Goal: Task Accomplishment & Management: Manage account settings

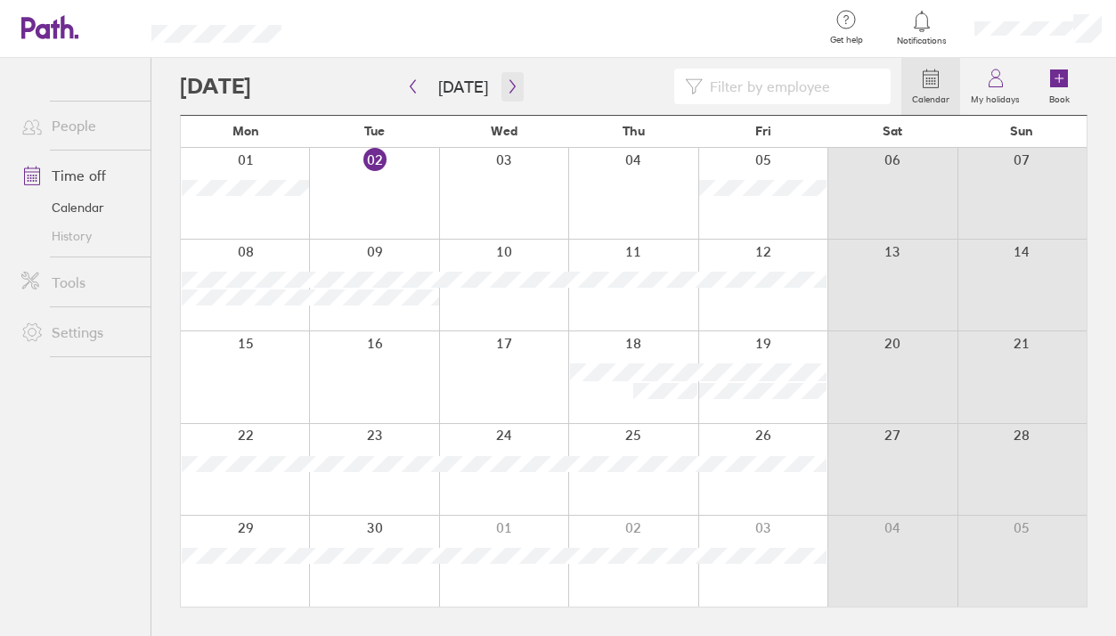
click at [509, 92] on icon "button" at bounding box center [512, 86] width 13 height 14
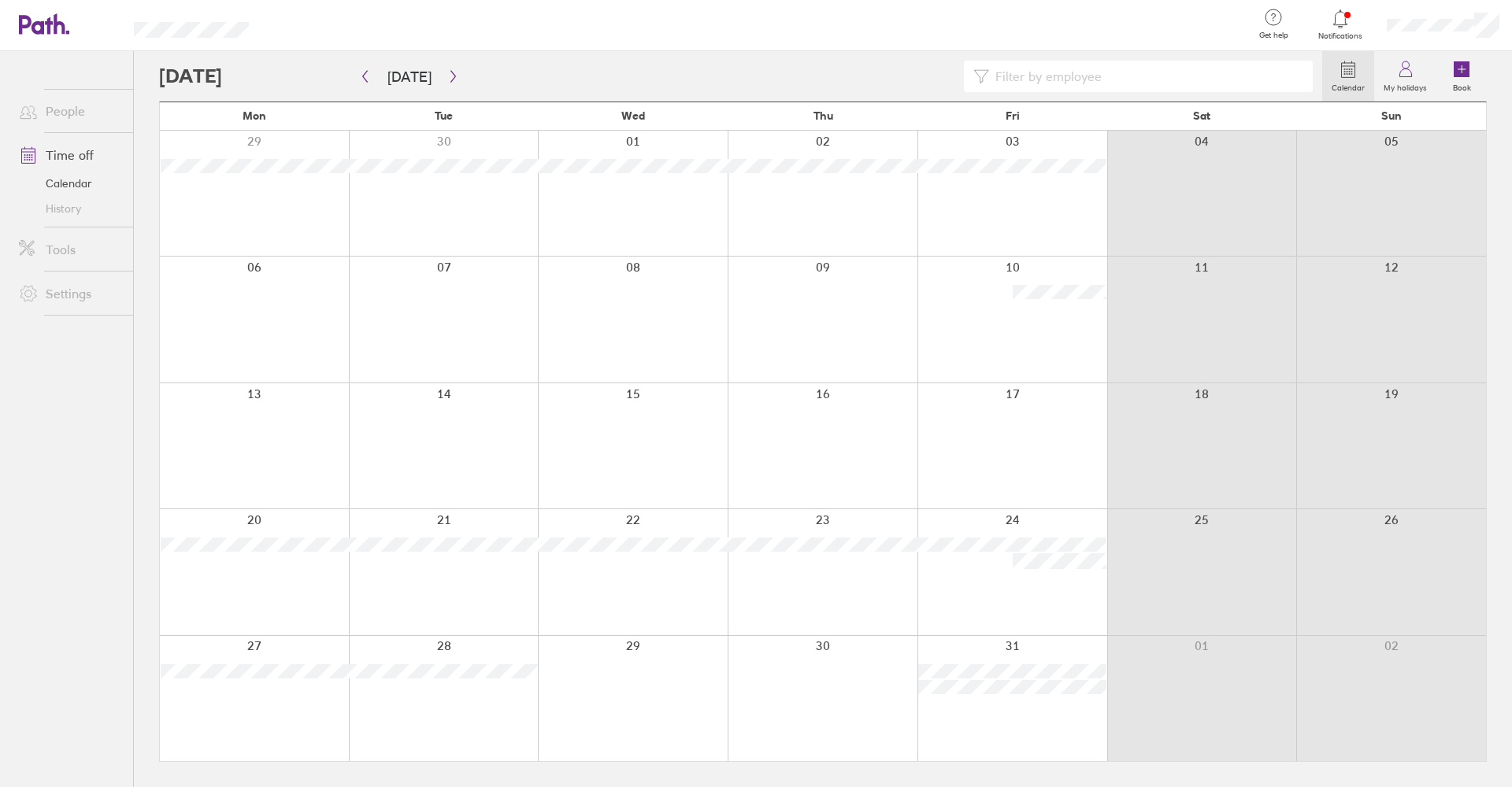
click at [614, 562] on div at bounding box center [632, 699] width 190 height 126
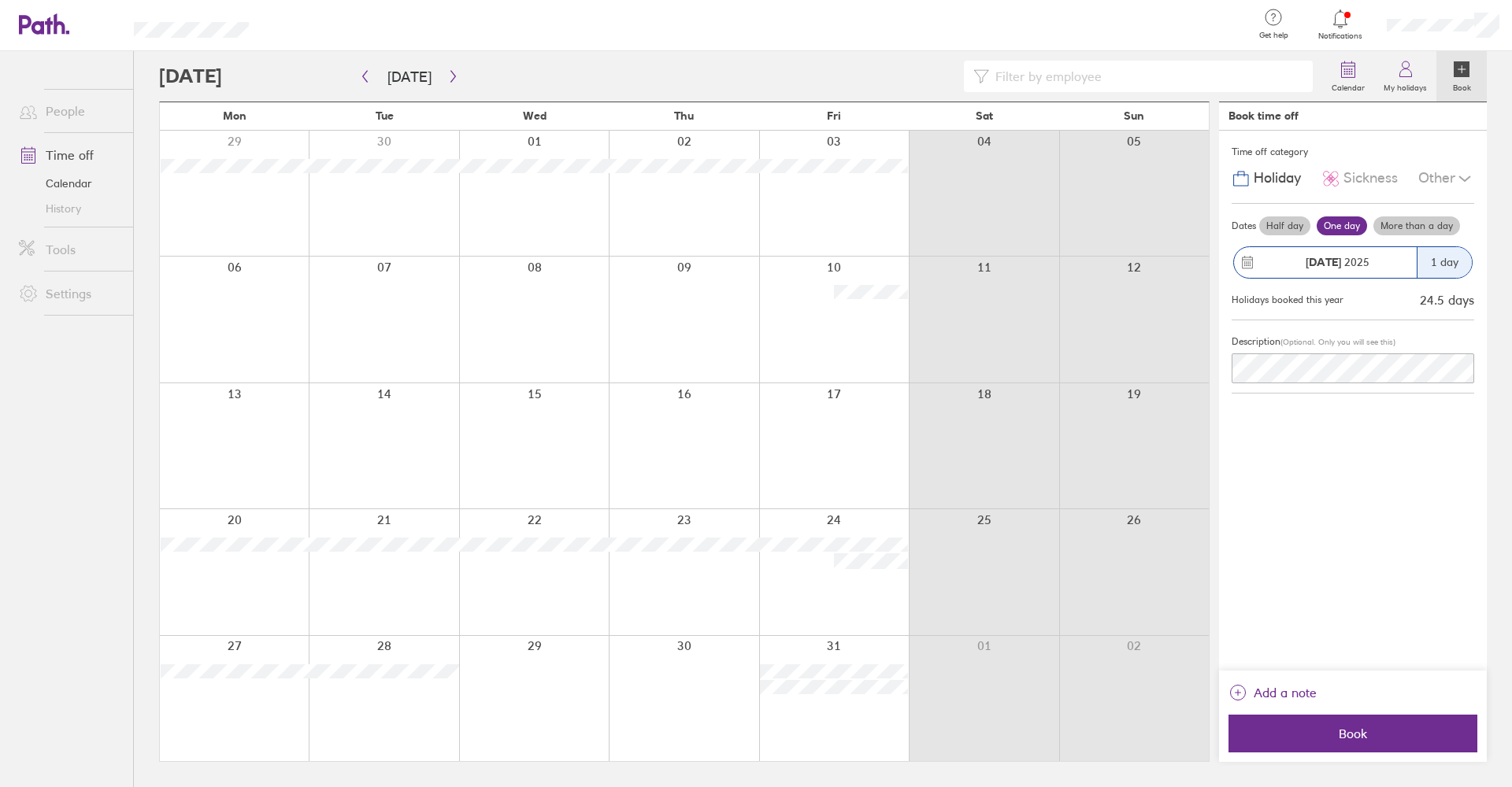
click at [529, 562] on div at bounding box center [533, 699] width 149 height 126
click at [986, 227] on label "Half day" at bounding box center [1285, 225] width 51 height 19
click at [0, 0] on input "Half day" at bounding box center [0, 0] width 0 height 0
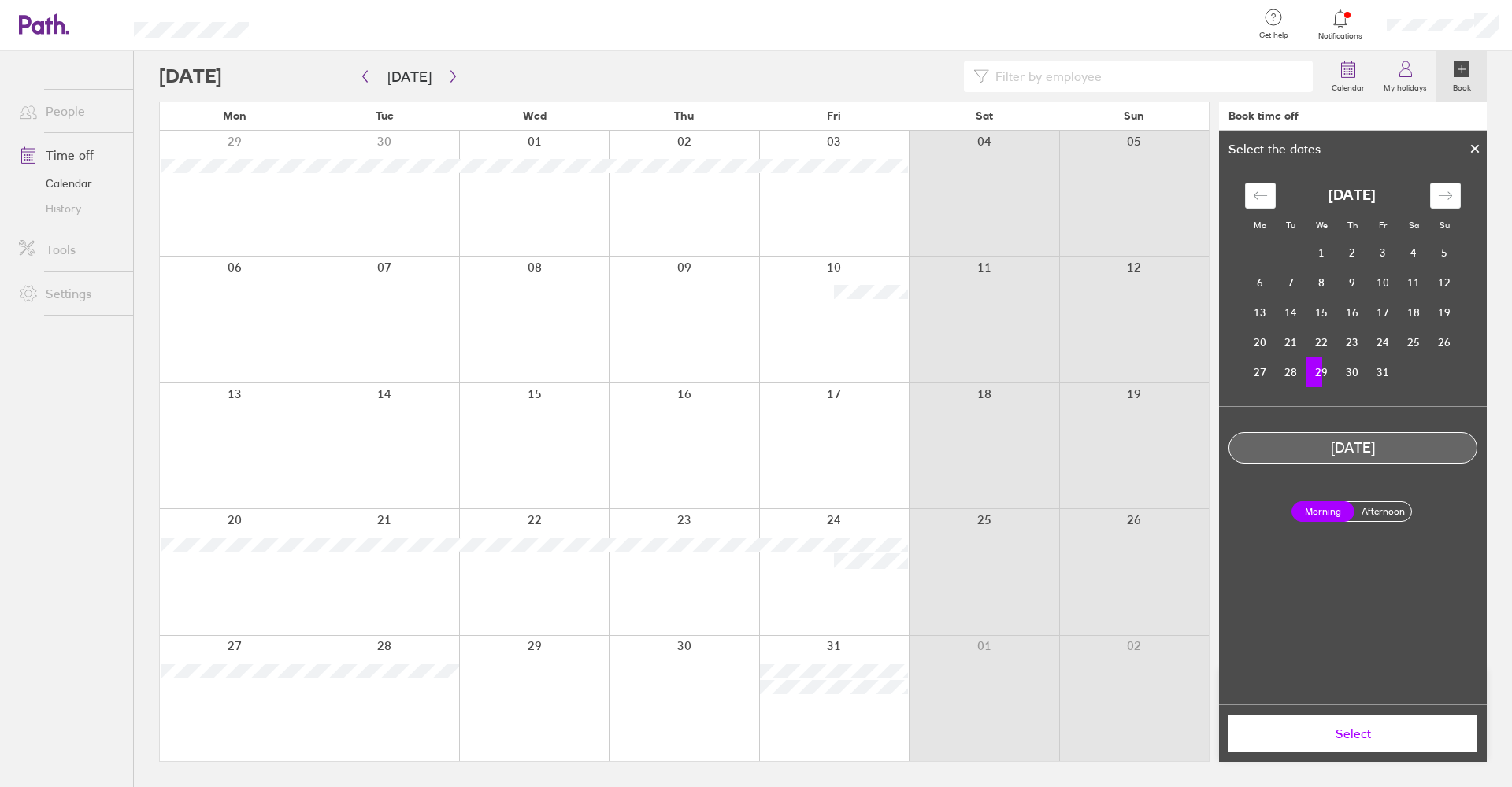
click at [986, 499] on div "Morning Afternoon" at bounding box center [1352, 512] width 137 height 46
click at [986, 512] on label "Afternoon" at bounding box center [1382, 511] width 63 height 19
click at [0, 0] on input "Afternoon" at bounding box center [0, 0] width 0 height 0
click at [986, 562] on span "Select" at bounding box center [1353, 734] width 226 height 14
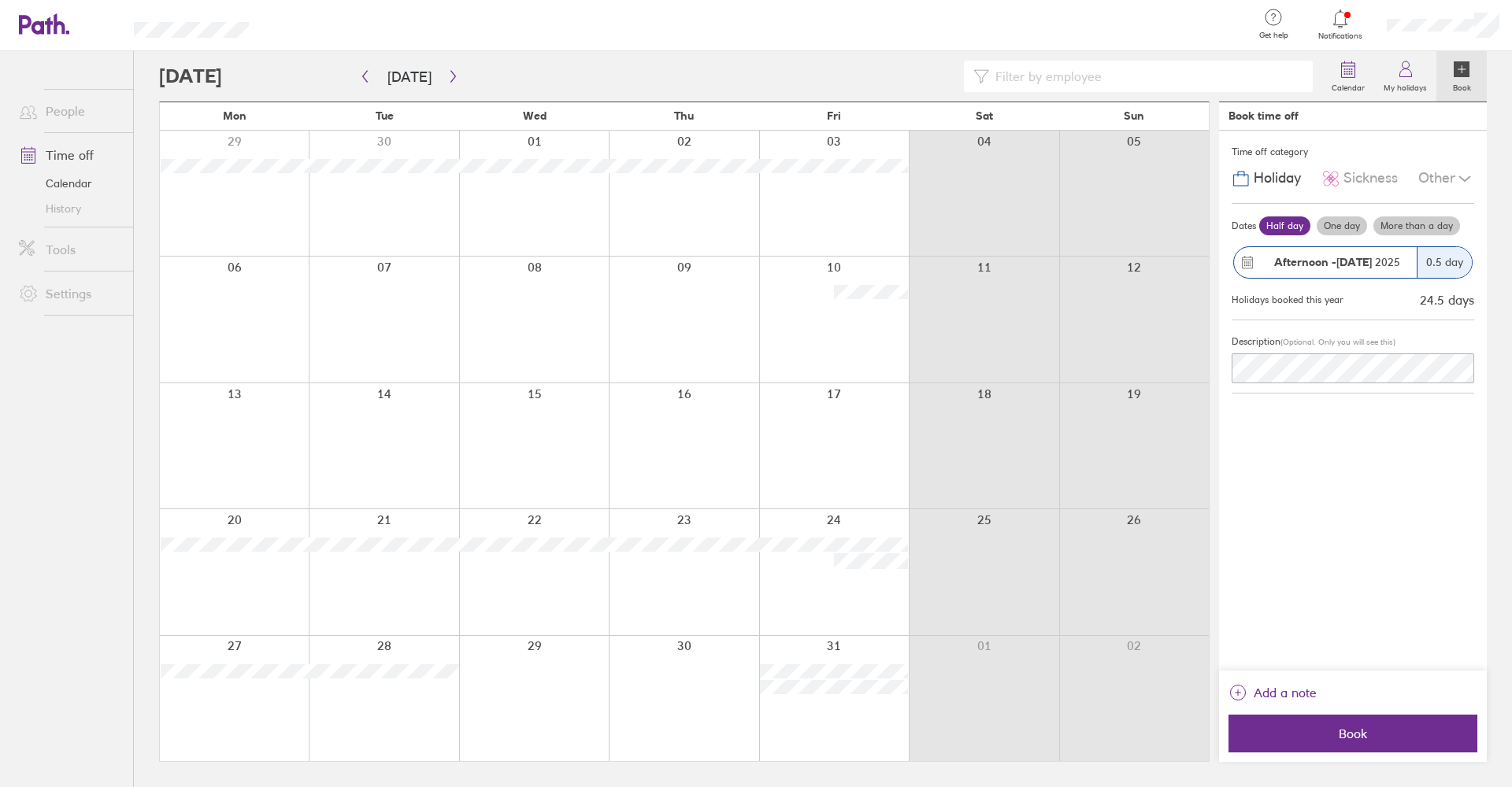
click at [986, 562] on span "Book" at bounding box center [1353, 734] width 226 height 14
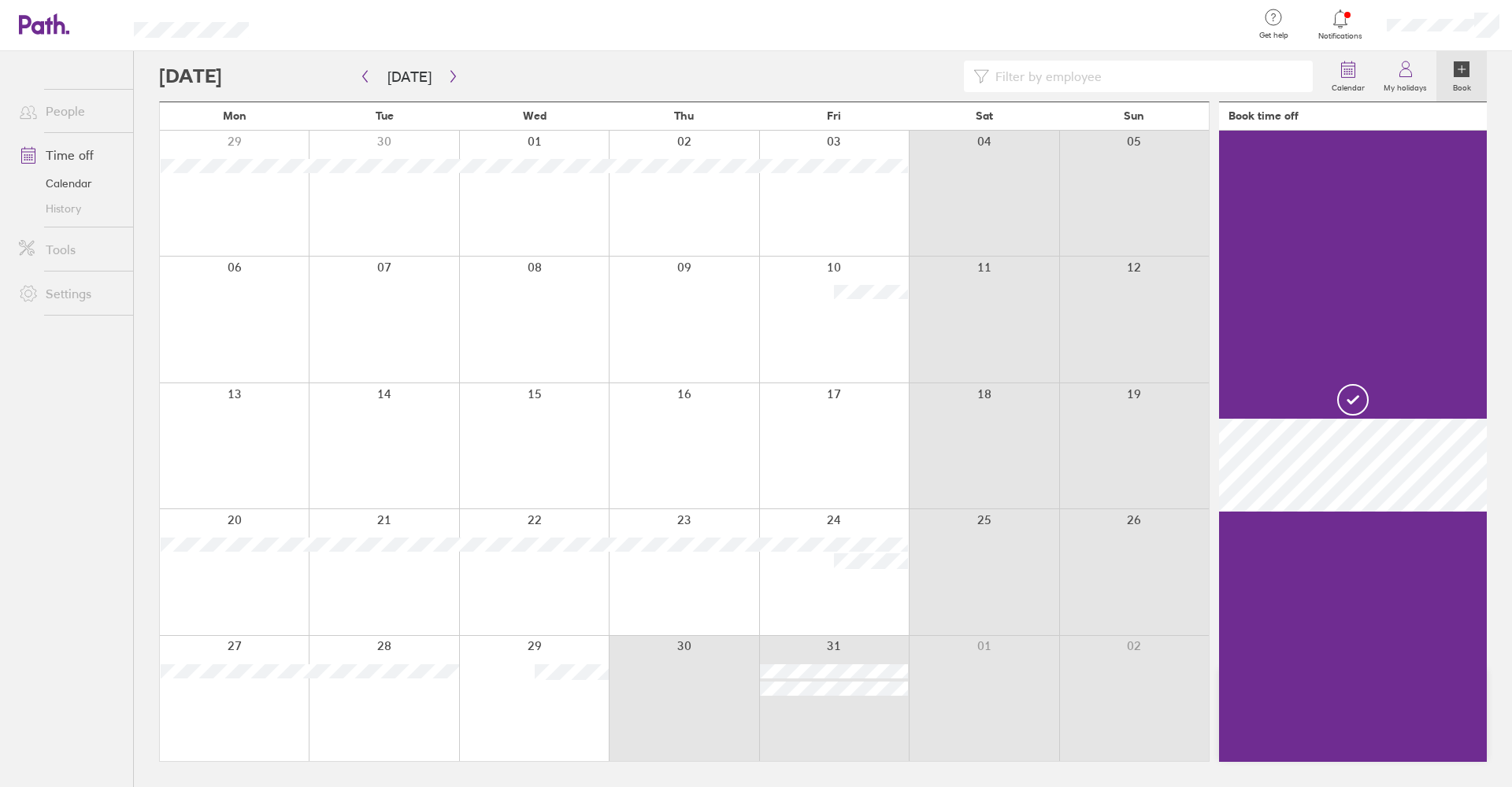
drag, startPoint x: 671, startPoint y: 705, endPoint x: 829, endPoint y: 700, distance: 158.1
click at [829, 562] on div at bounding box center [684, 699] width 1049 height 126
drag, startPoint x: 706, startPoint y: 711, endPoint x: 828, endPoint y: 711, distance: 122.0
click at [828, 562] on div at bounding box center [684, 699] width 1049 height 126
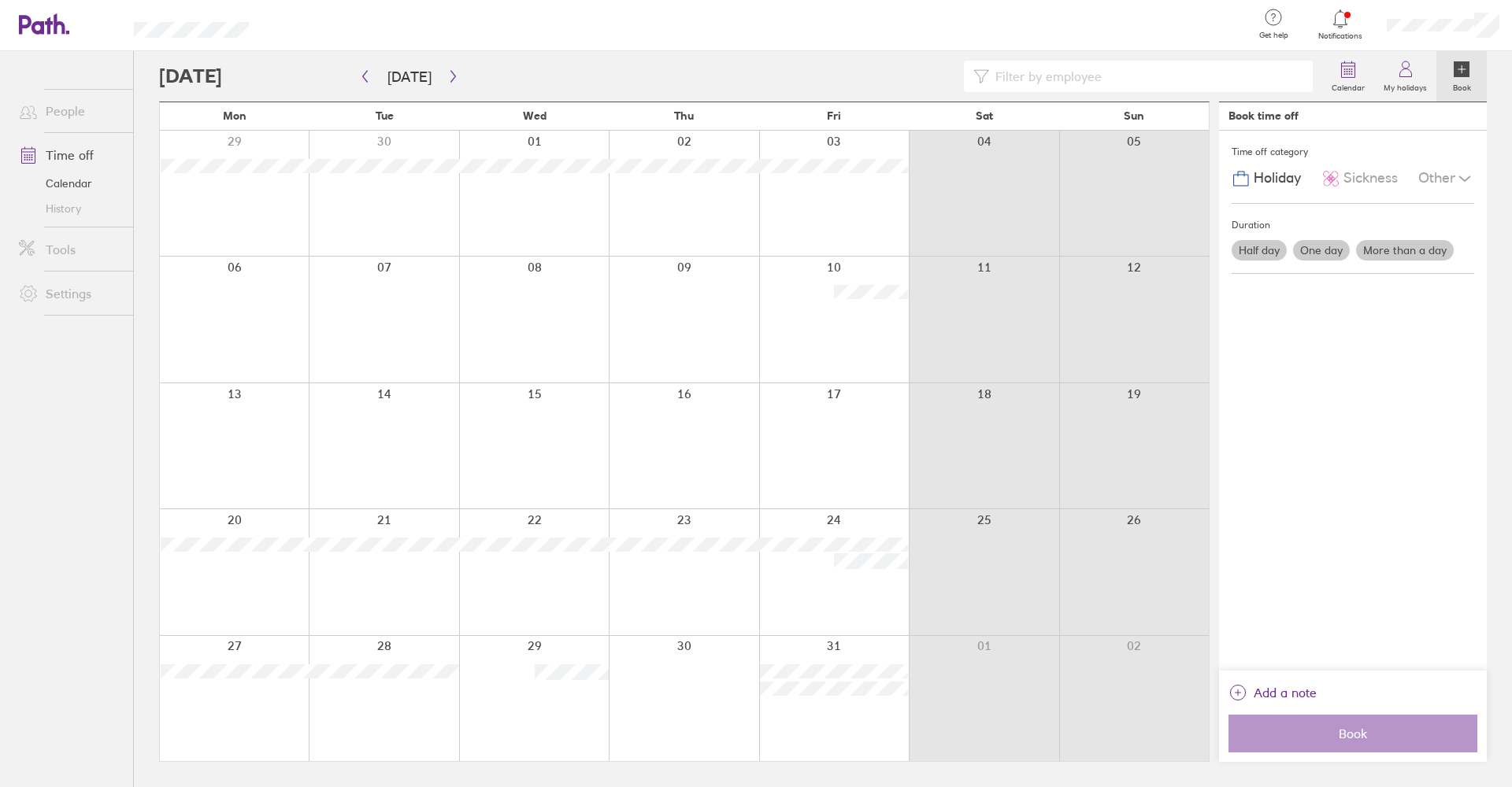
click at [697, 562] on div at bounding box center [683, 699] width 149 height 126
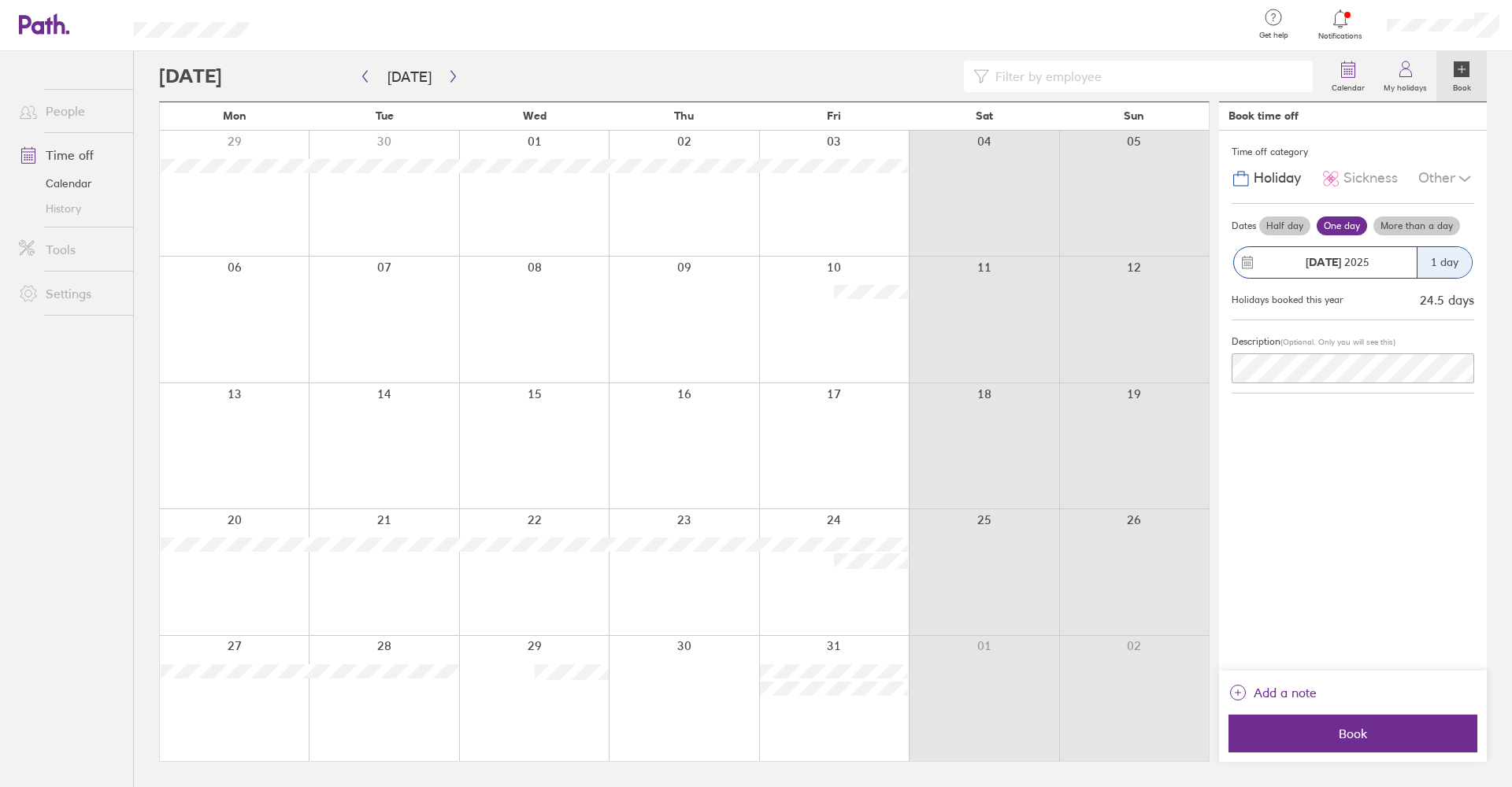
click at [986, 220] on label "More than a day" at bounding box center [1417, 225] width 87 height 19
click at [0, 0] on input "More than a day" at bounding box center [0, 0] width 0 height 0
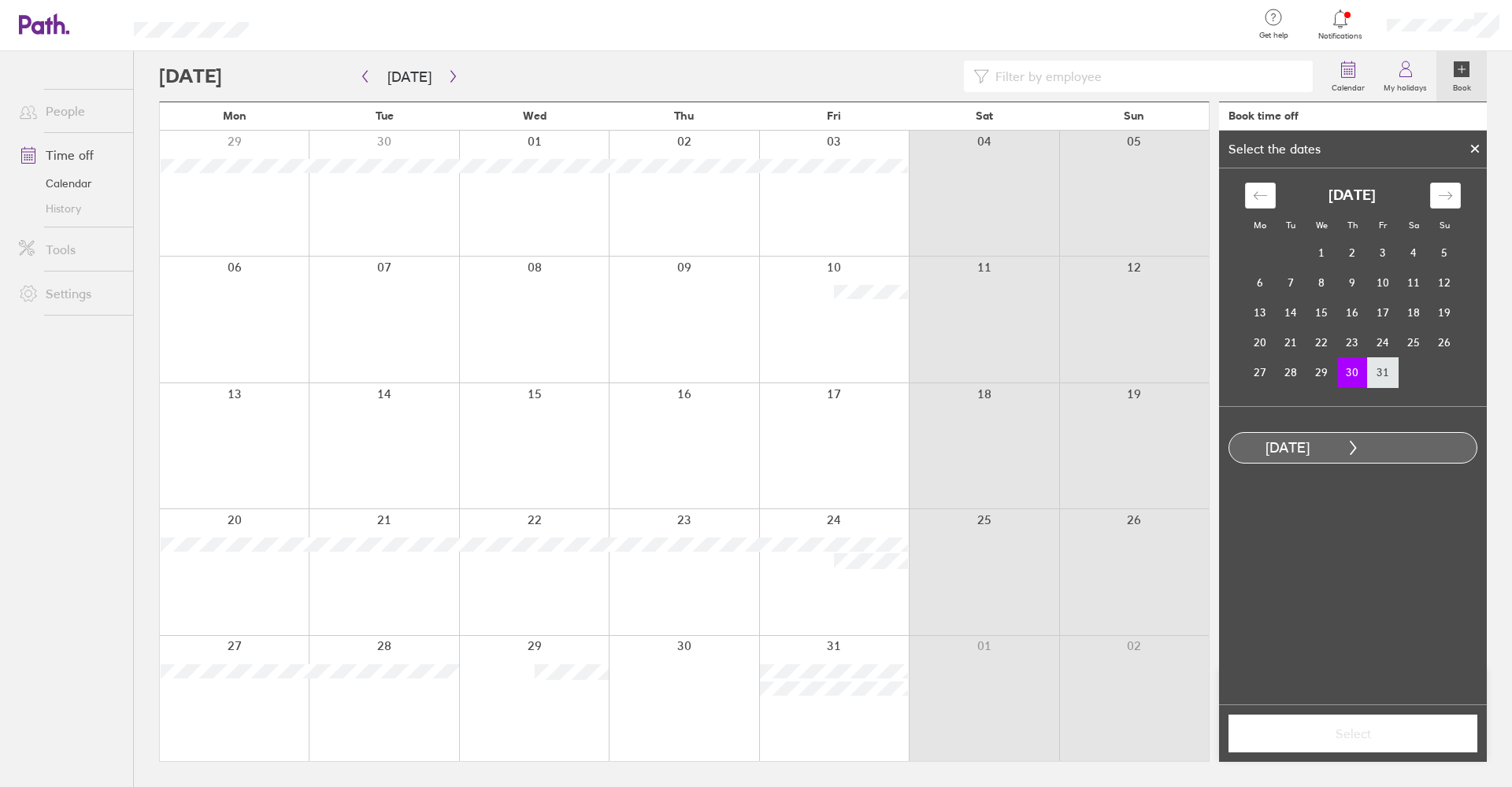
click at [986, 374] on td "31" at bounding box center [1383, 372] width 31 height 30
click at [986, 562] on span "Select" at bounding box center [1353, 734] width 226 height 14
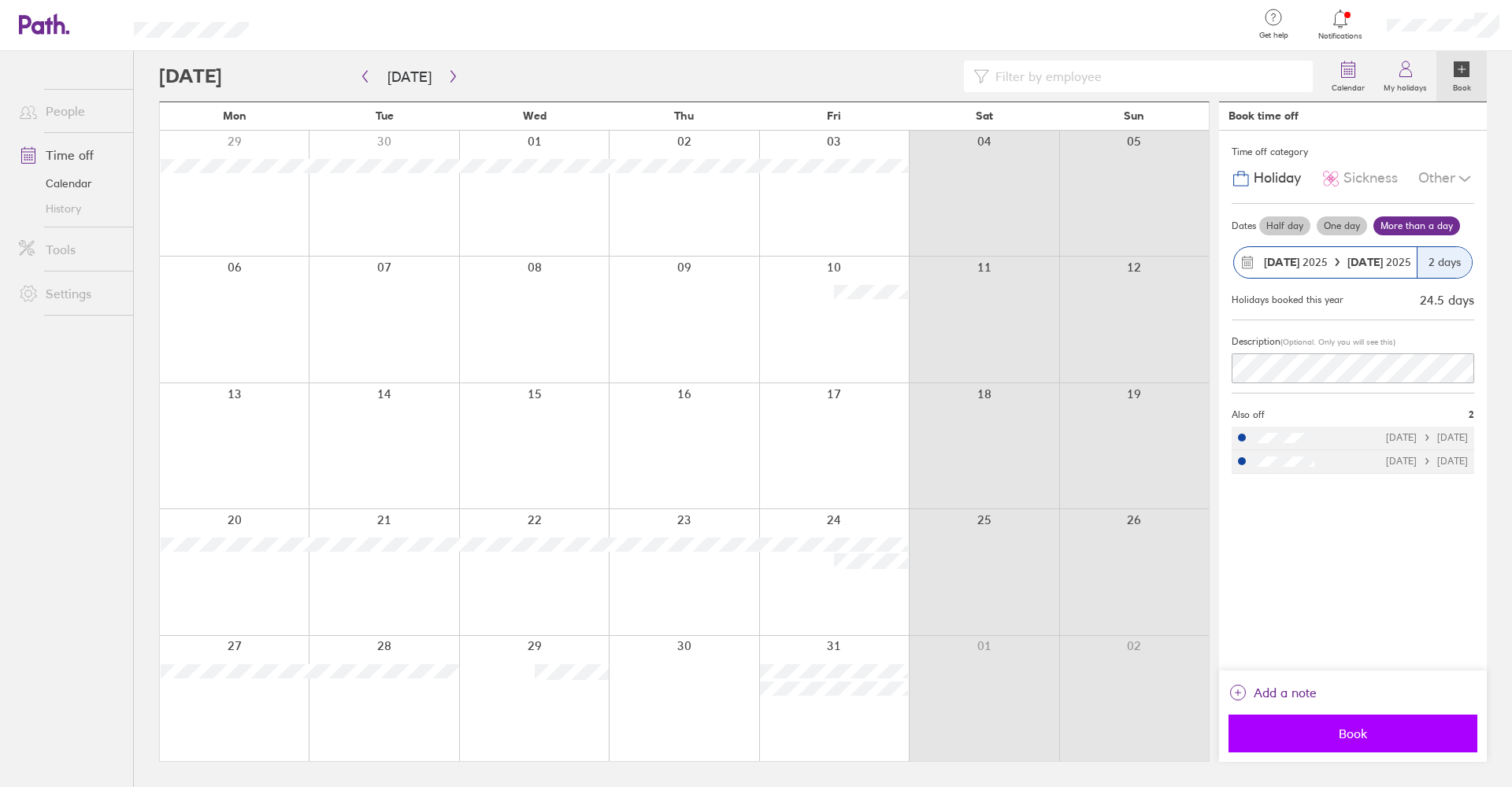
click at [986, 562] on span "Book" at bounding box center [1353, 734] width 226 height 14
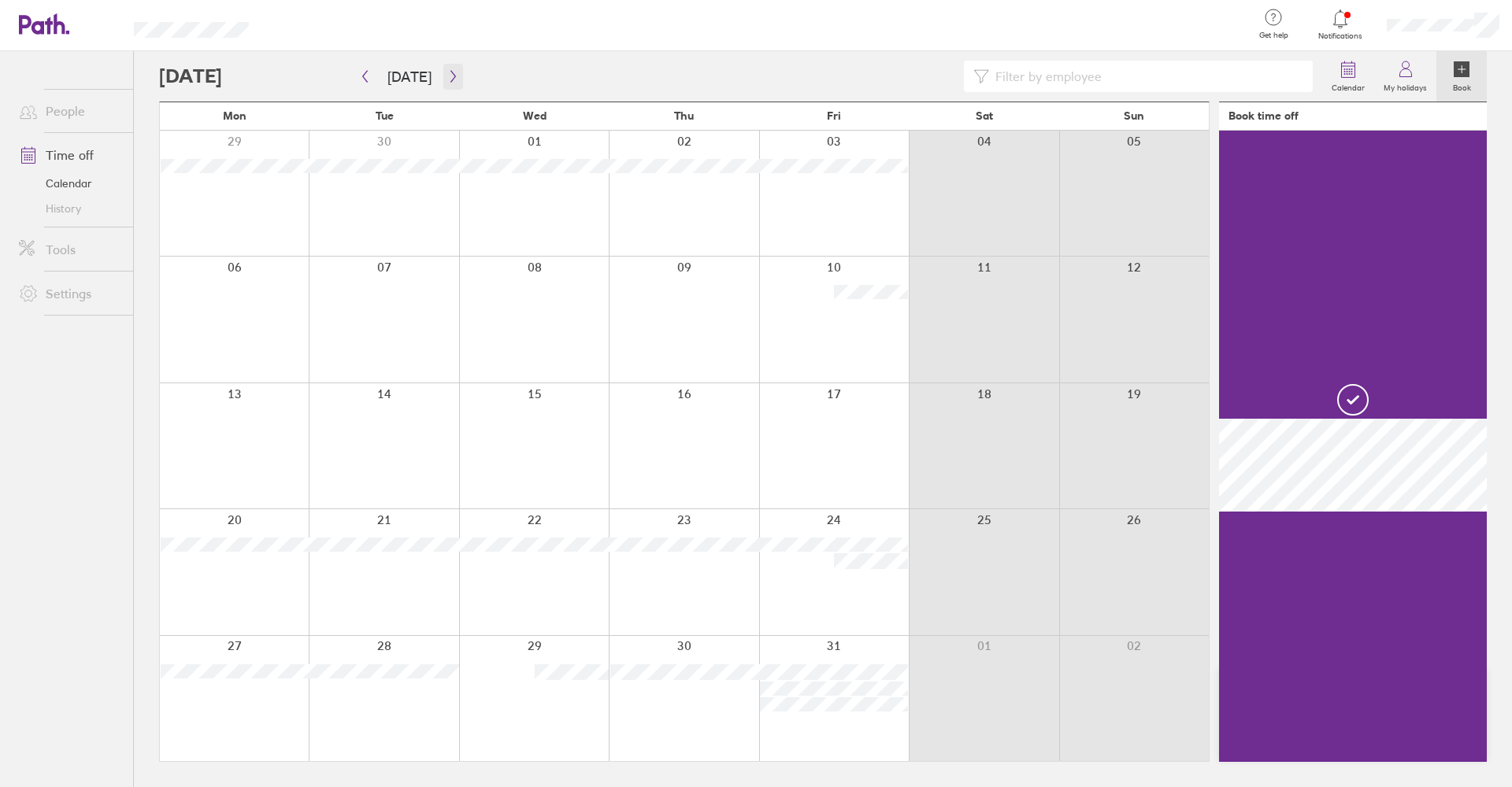
click at [447, 76] on icon "button" at bounding box center [453, 76] width 11 height 12
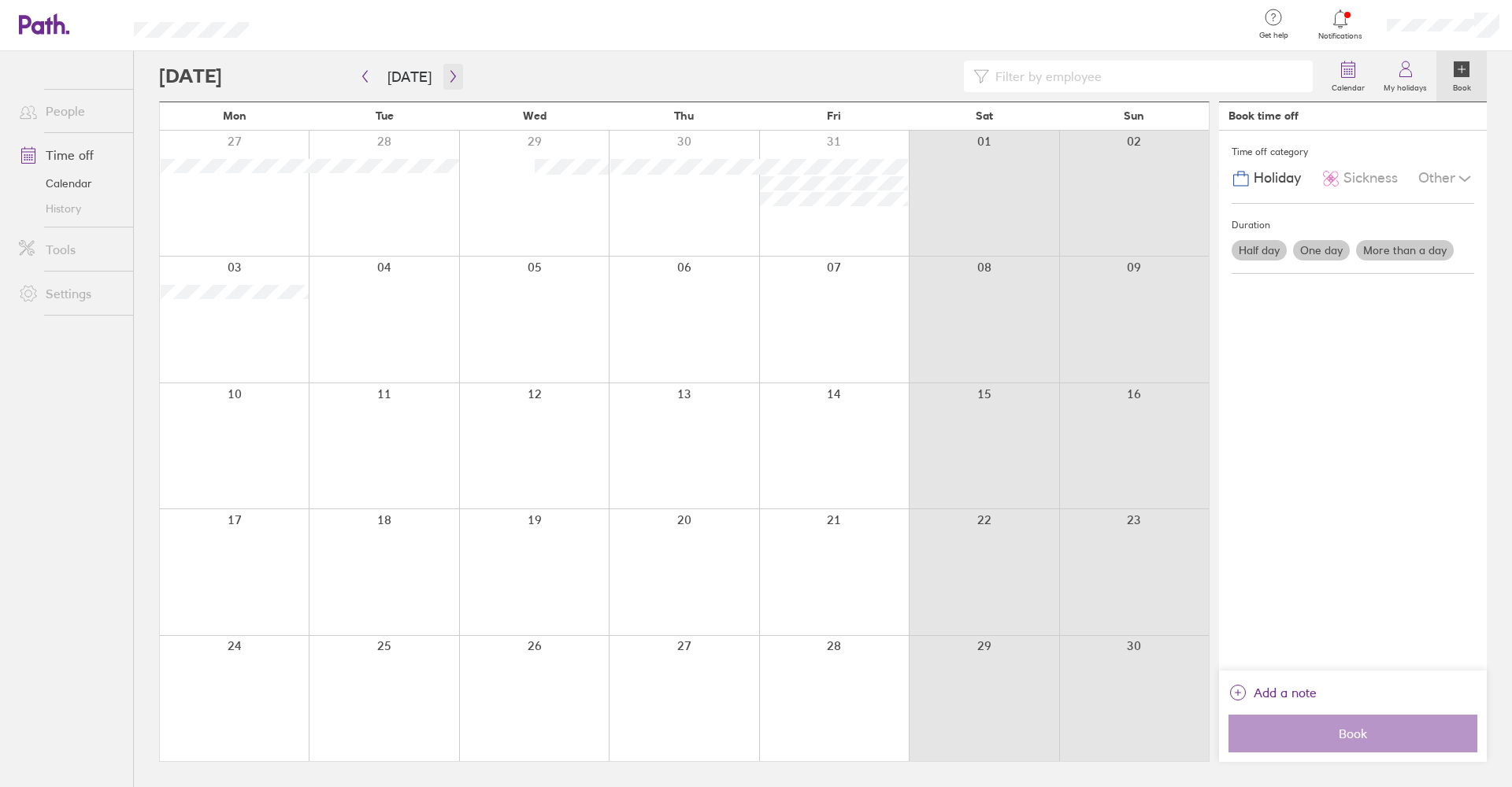
click at [447, 78] on icon "button" at bounding box center [453, 76] width 11 height 12
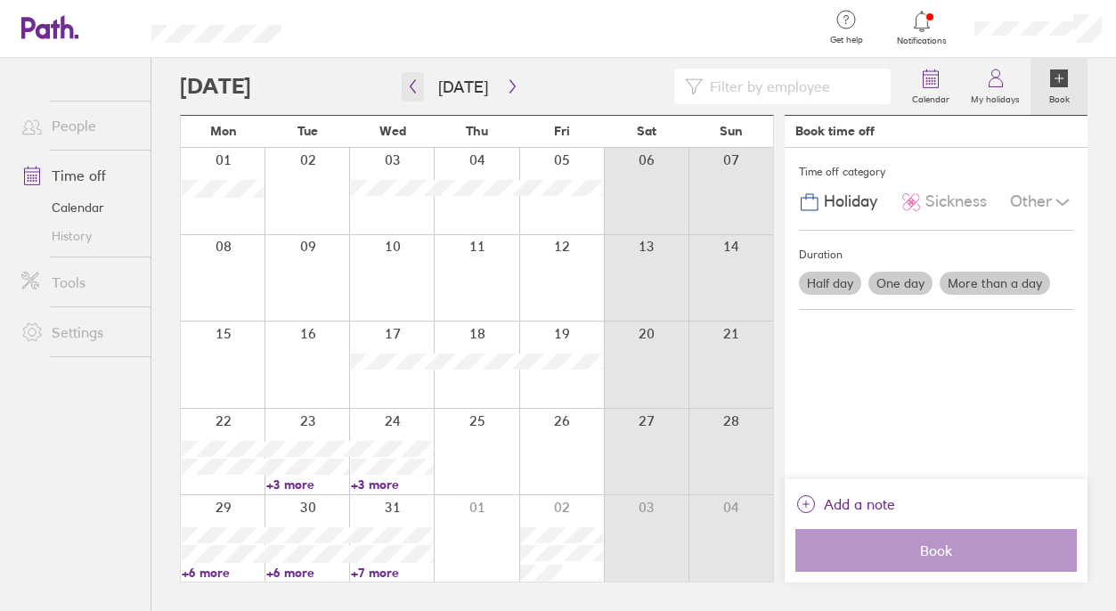
click at [415, 86] on icon "button" at bounding box center [412, 86] width 13 height 14
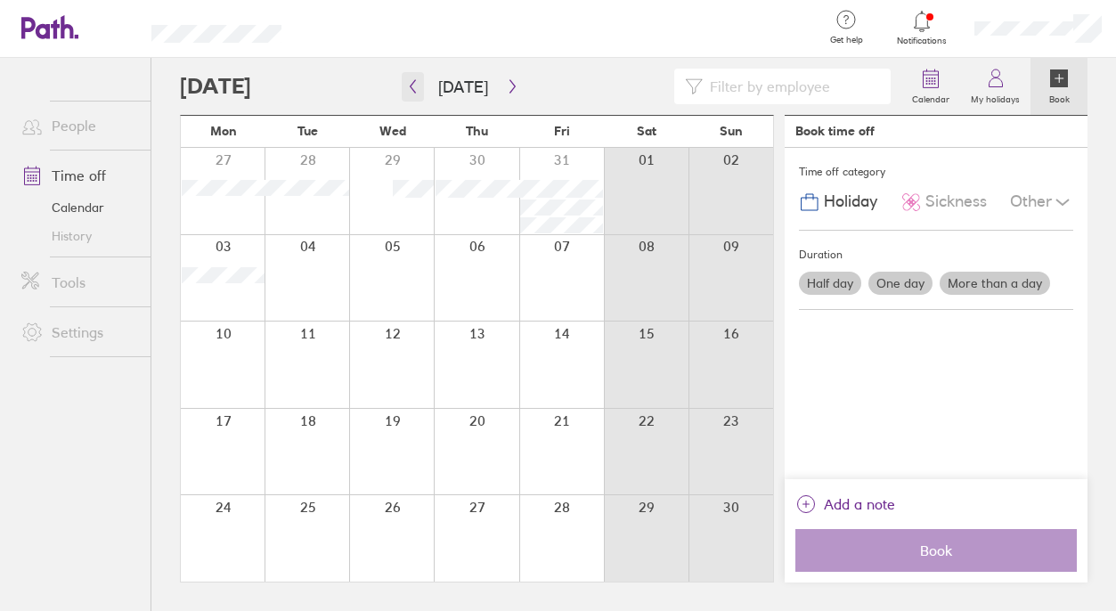
click at [414, 89] on icon "button" at bounding box center [412, 86] width 13 height 14
click at [506, 91] on icon "button" at bounding box center [512, 86] width 13 height 14
click at [509, 87] on icon "button" at bounding box center [512, 86] width 13 height 14
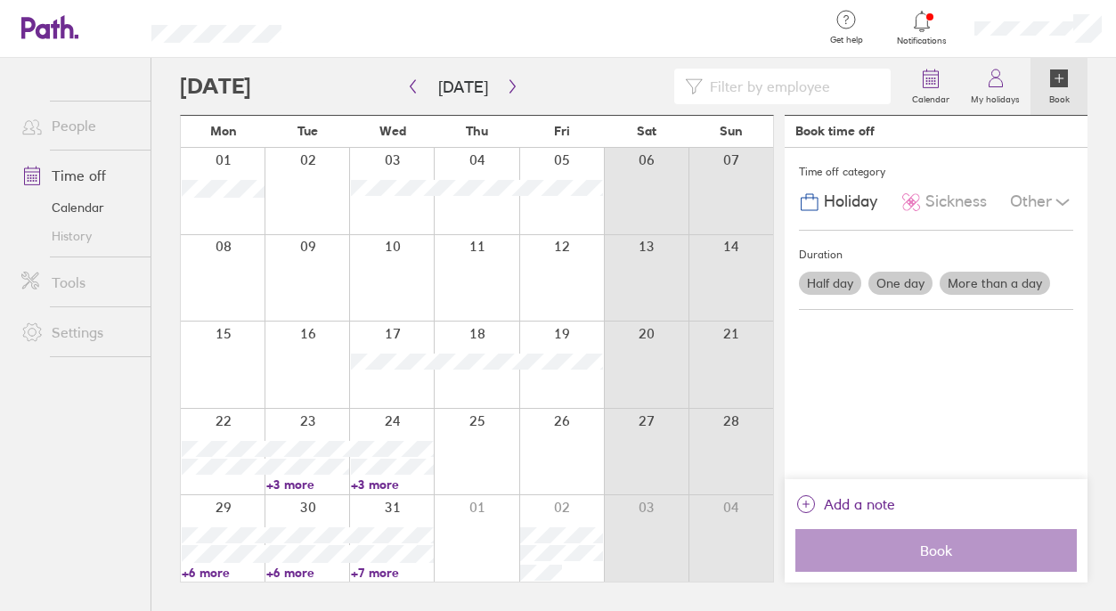
click at [1005, 37] on div at bounding box center [1038, 28] width 156 height 57
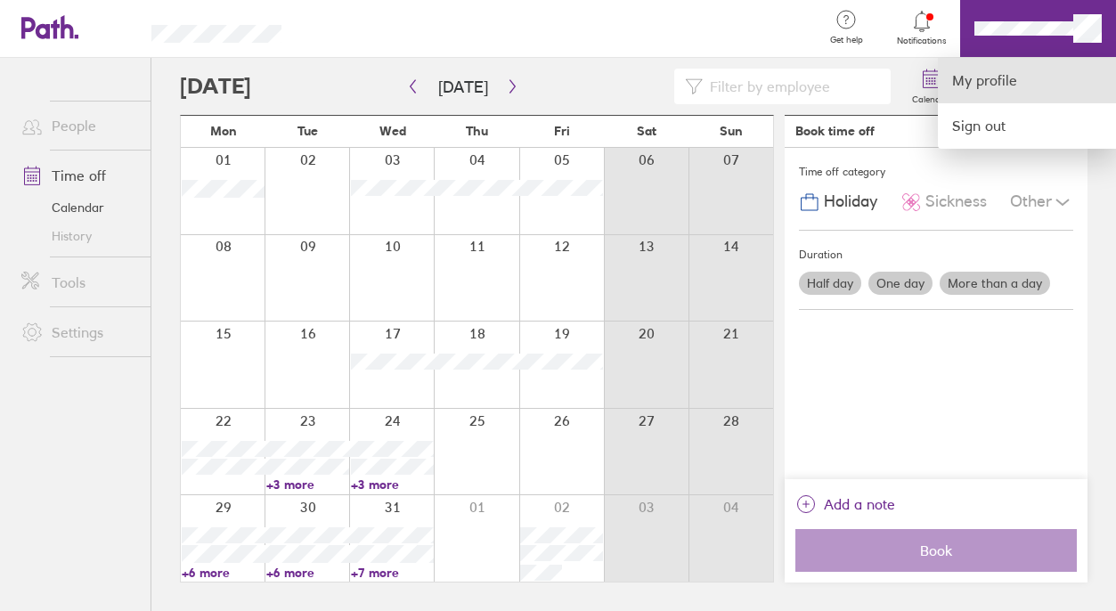
click at [990, 85] on link "My profile" at bounding box center [1027, 80] width 178 height 45
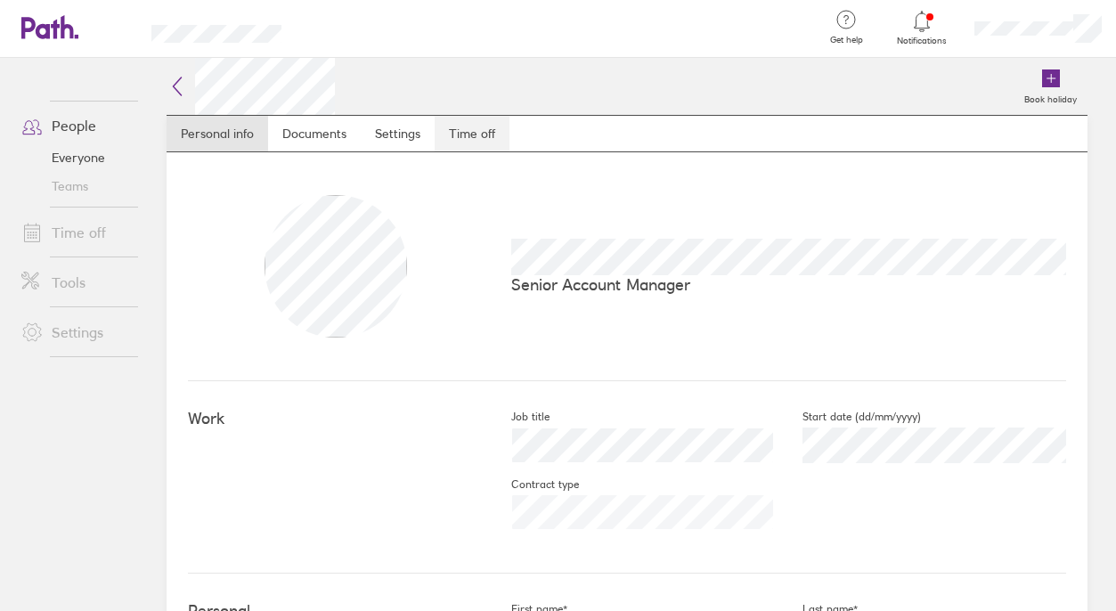
click at [487, 134] on link "Time off" at bounding box center [472, 134] width 75 height 36
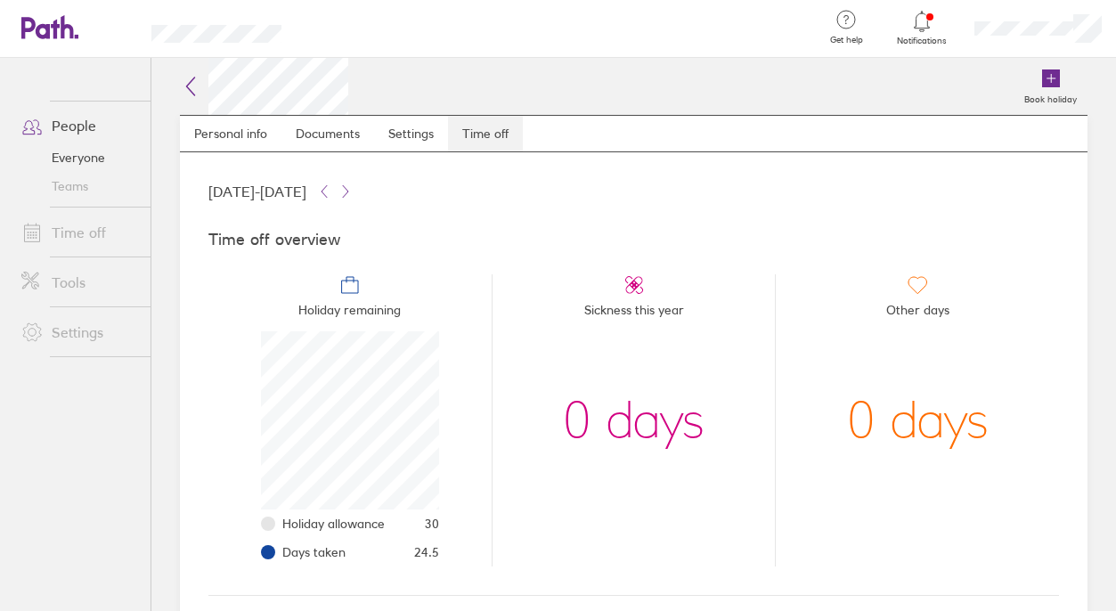
scroll to position [178, 178]
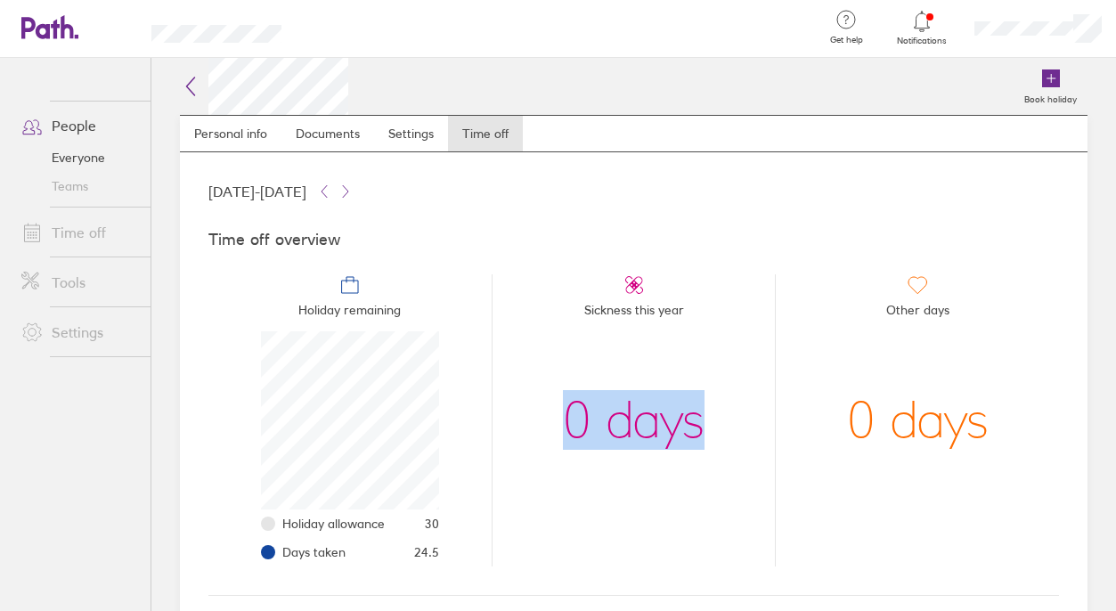
drag, startPoint x: 704, startPoint y: 432, endPoint x: 540, endPoint y: 420, distance: 165.1
click at [540, 420] on li "Sickness this year 0 days" at bounding box center [634, 420] width 284 height 292
drag, startPoint x: 540, startPoint y: 420, endPoint x: 722, endPoint y: 421, distance: 182.6
click at [723, 421] on li "Sickness this year 0 days" at bounding box center [634, 420] width 284 height 292
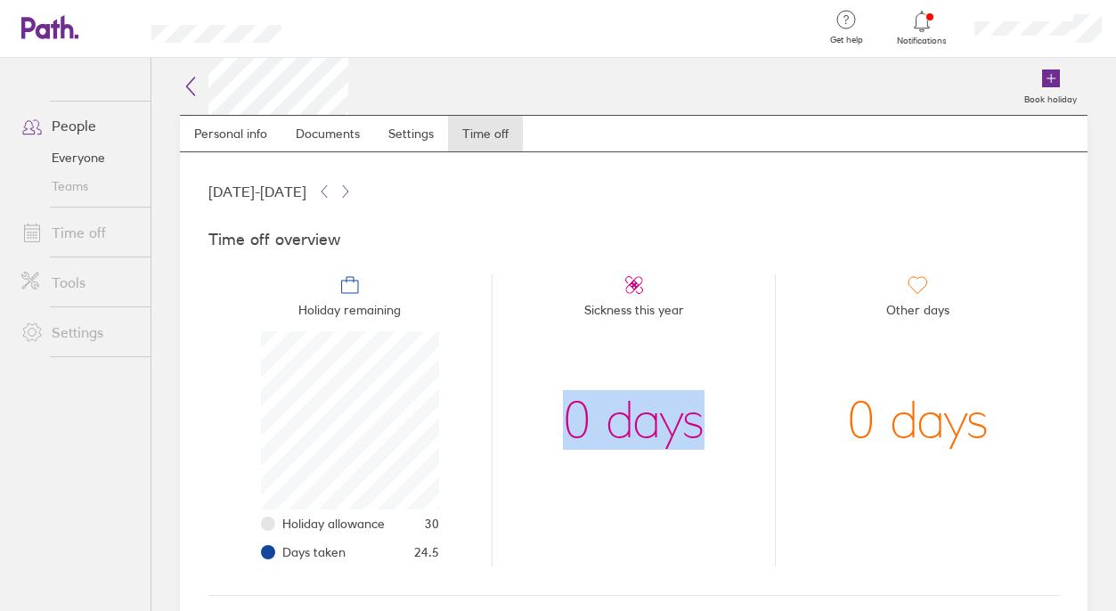
click at [722, 421] on li "Sickness this year 0 days" at bounding box center [634, 420] width 284 height 292
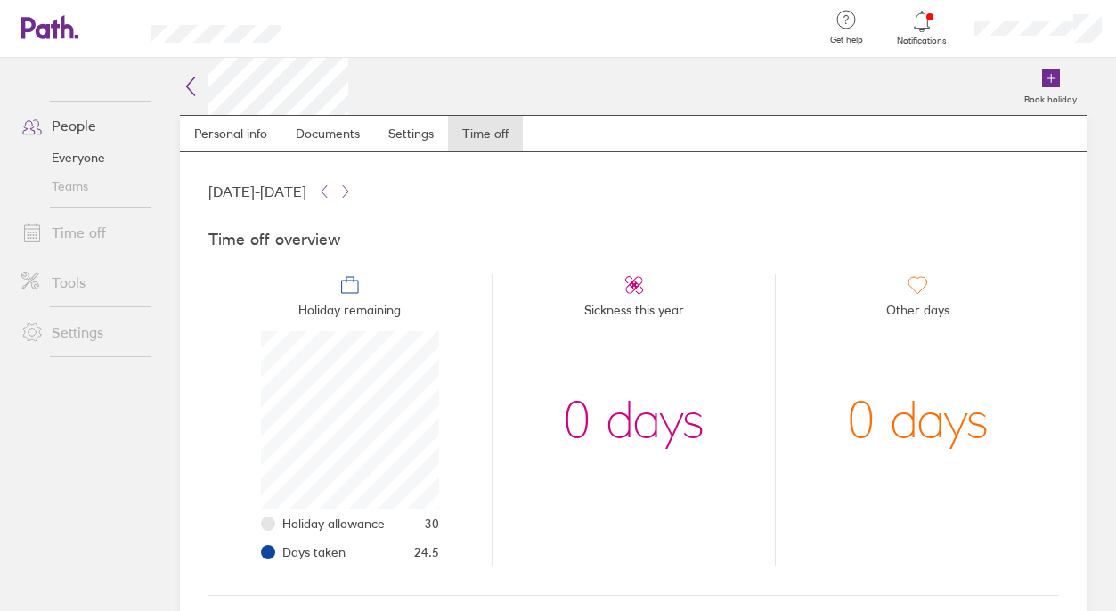
click at [68, 37] on icon at bounding box center [49, 27] width 57 height 24
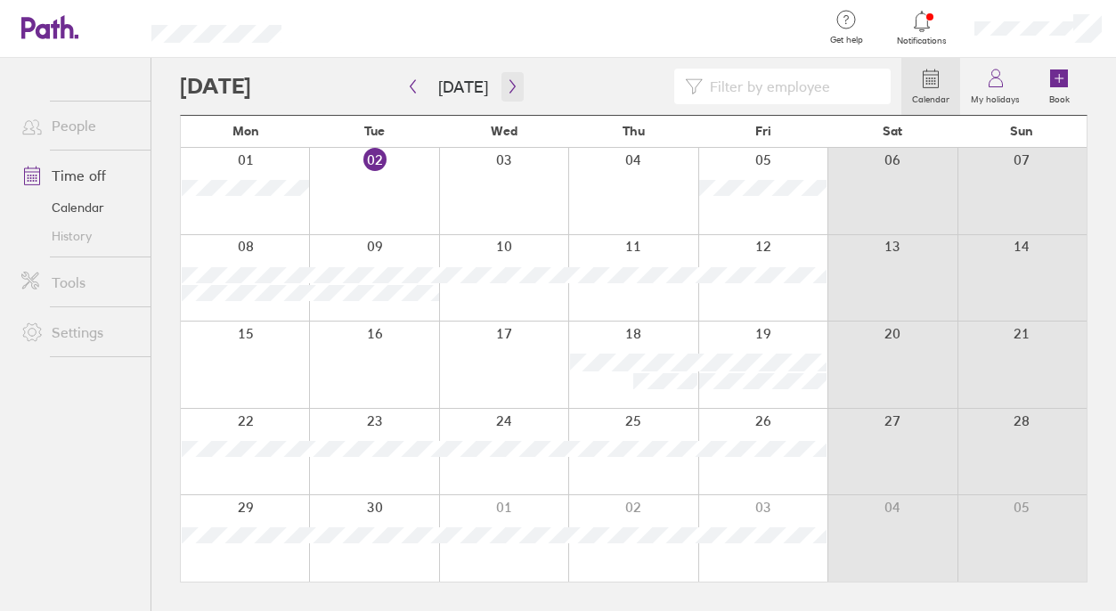
click at [506, 89] on icon "button" at bounding box center [512, 86] width 13 height 14
